Goal: Transaction & Acquisition: Obtain resource

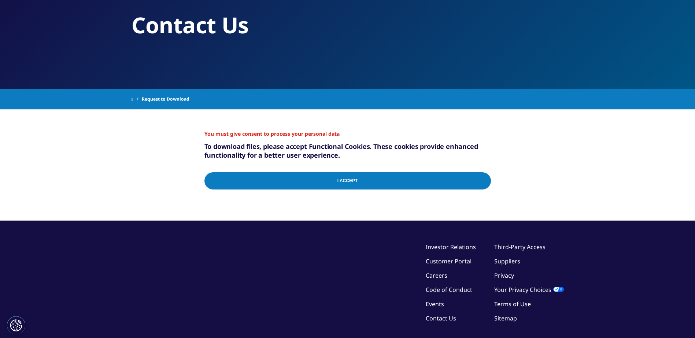
scroll to position [57, 0]
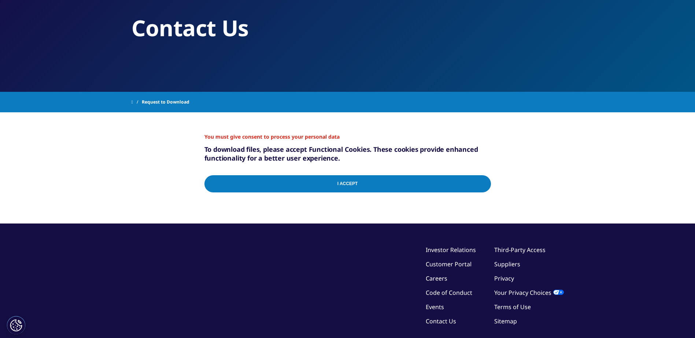
click at [281, 180] on input "I Accept" at bounding box center [347, 183] width 286 height 17
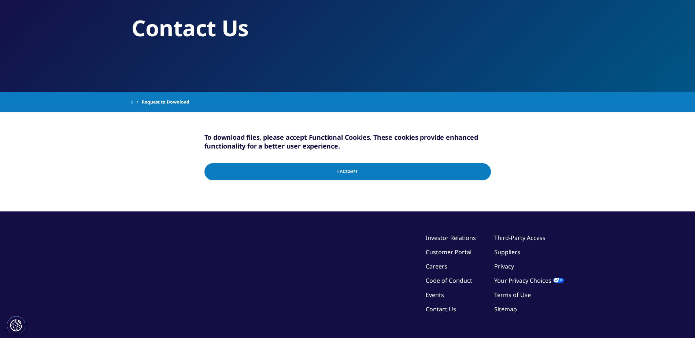
click at [352, 173] on input "I Accept" at bounding box center [347, 171] width 286 height 17
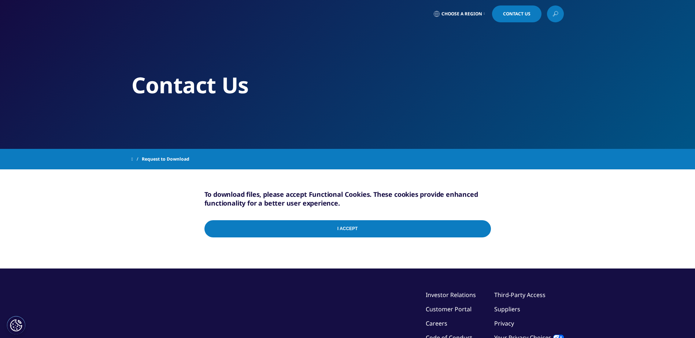
click at [175, 159] on span "Request to Download" at bounding box center [166, 159] width 48 height 13
